Goal: Task Accomplishment & Management: Complete application form

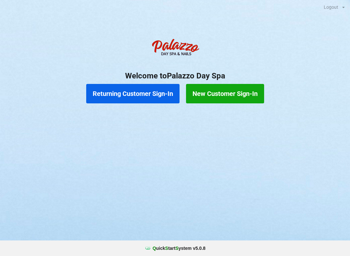
click at [144, 97] on button "Returning Customer Sign-In" at bounding box center [132, 93] width 93 height 19
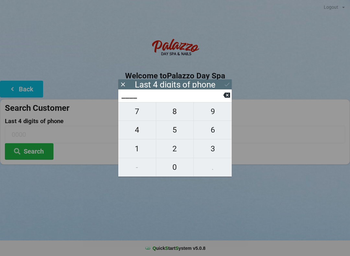
click at [212, 152] on span "3" at bounding box center [213, 149] width 38 height 14
type input "3___"
click at [142, 130] on span "4" at bounding box center [137, 130] width 38 height 14
type input "34__"
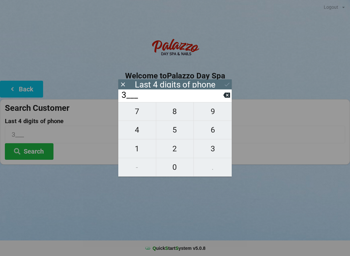
type input "34__"
click at [133, 113] on span "7" at bounding box center [137, 112] width 38 height 14
type input "347_"
click at [179, 148] on span "2" at bounding box center [175, 149] width 38 height 14
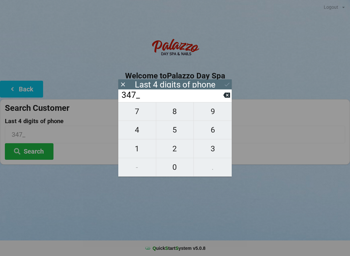
type input "3472"
click at [209, 131] on div "7 8 9 4 5 6 1 2 3 - 0 ." at bounding box center [174, 139] width 113 height 75
click at [227, 98] on icon at bounding box center [226, 95] width 7 height 5
click at [223, 100] on input "347_" at bounding box center [172, 95] width 102 height 10
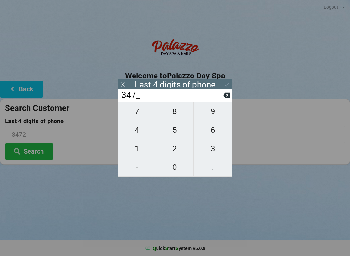
click at [222, 98] on input "347_" at bounding box center [172, 95] width 102 height 10
click at [218, 97] on input "347_" at bounding box center [172, 95] width 102 height 10
click at [217, 96] on input "347_" at bounding box center [172, 95] width 102 height 10
click at [220, 95] on input "347_" at bounding box center [172, 95] width 102 height 10
click at [221, 100] on input "347_" at bounding box center [172, 95] width 102 height 10
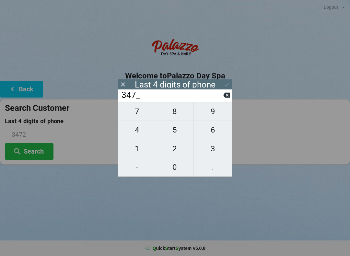
click at [223, 99] on button at bounding box center [226, 95] width 7 height 9
click at [226, 98] on icon at bounding box center [226, 95] width 7 height 5
click at [228, 95] on icon at bounding box center [226, 95] width 7 height 7
click at [211, 110] on span "9" at bounding box center [213, 112] width 38 height 14
type input "9___"
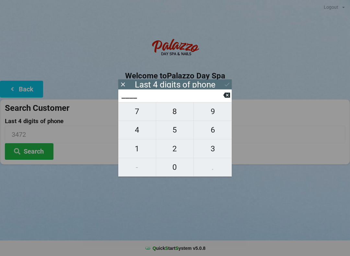
type input "9___"
click at [177, 150] on span "2" at bounding box center [175, 149] width 38 height 14
type input "92__"
click at [140, 147] on span "1" at bounding box center [137, 149] width 38 height 14
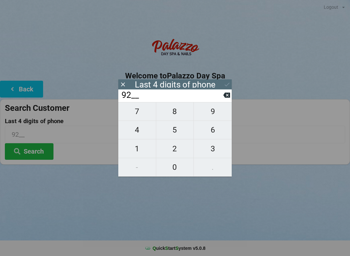
type input "921_"
click at [214, 113] on span "9" at bounding box center [213, 112] width 38 height 14
type input "9219"
